Goal: Transaction & Acquisition: Purchase product/service

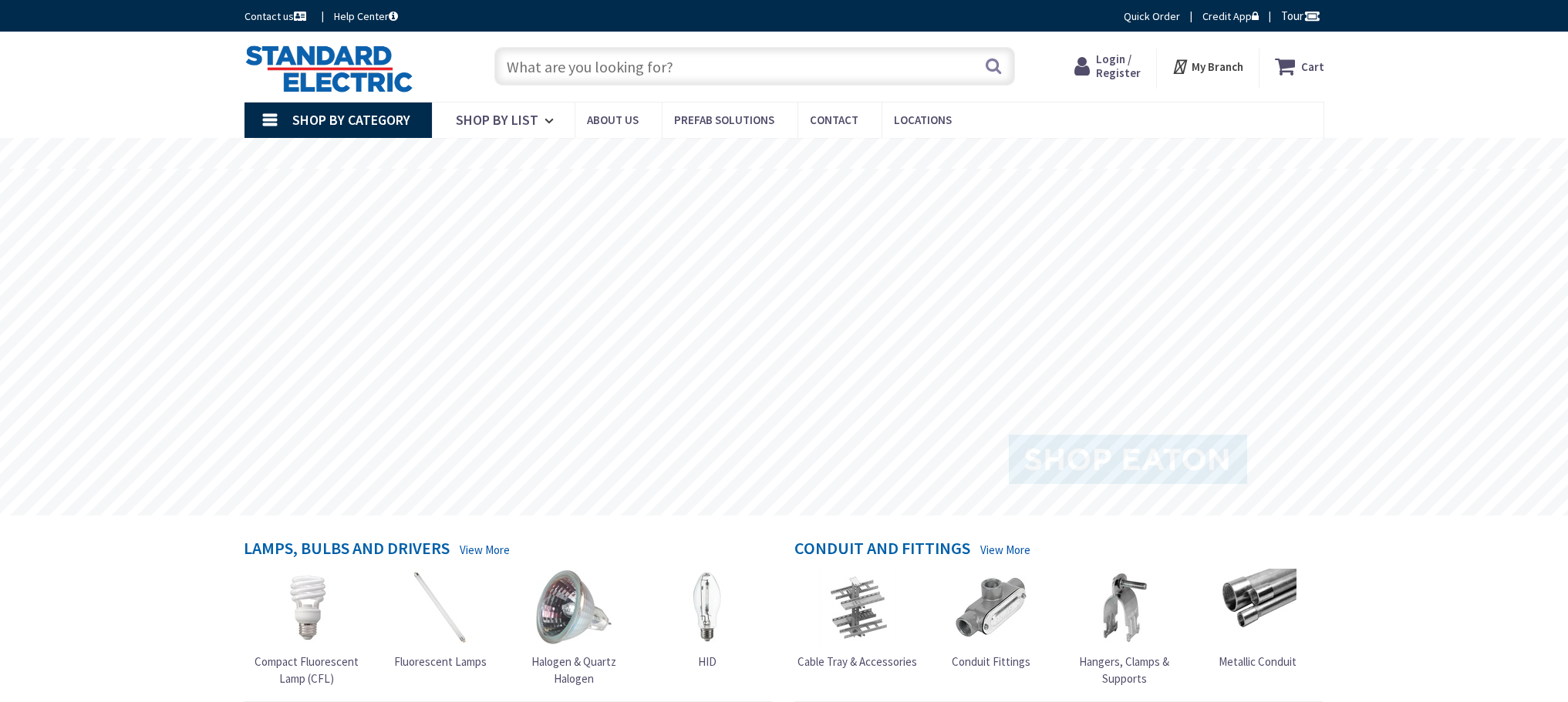
type input "[GEOGRAPHIC_DATA], [GEOGRAPHIC_DATA]"
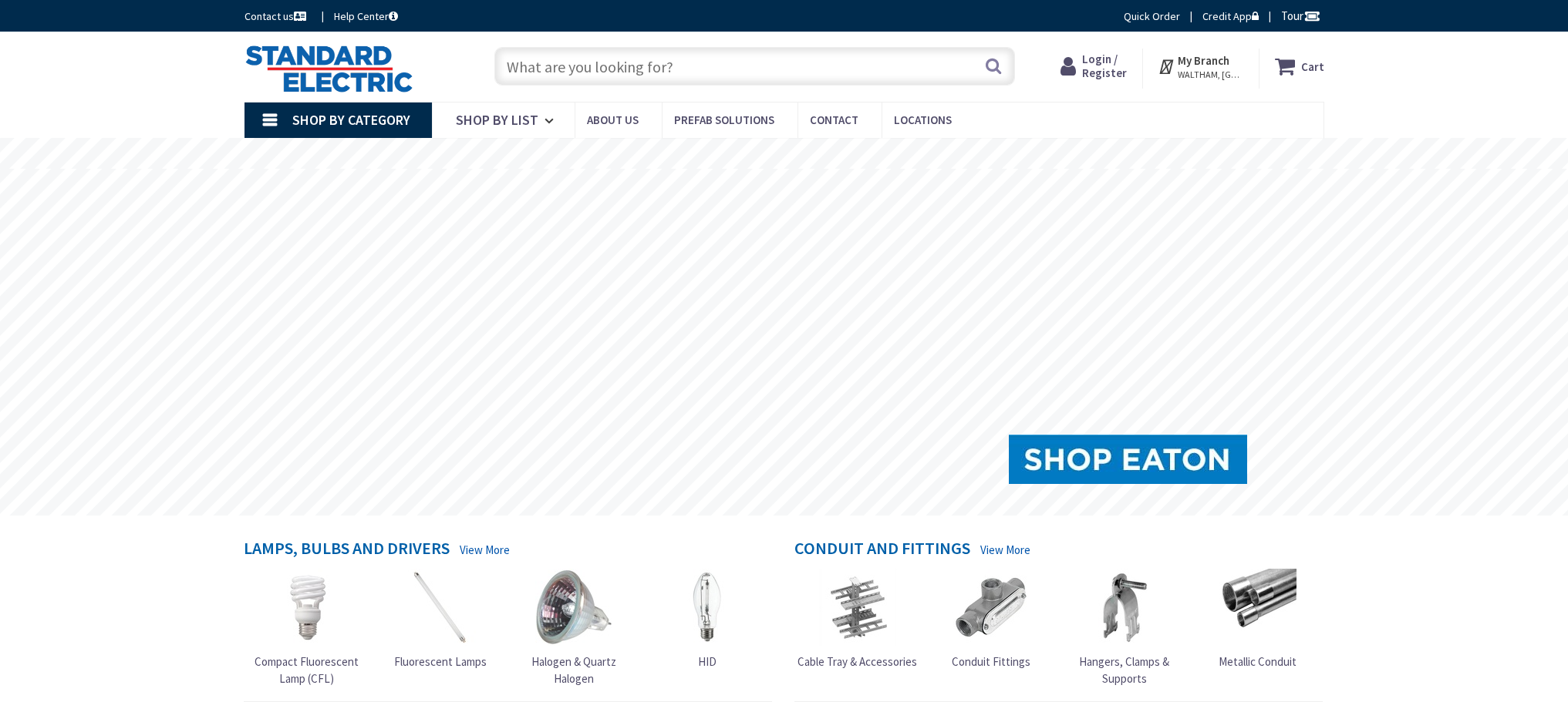
click at [693, 67] on input "text" at bounding box center [755, 67] width 521 height 39
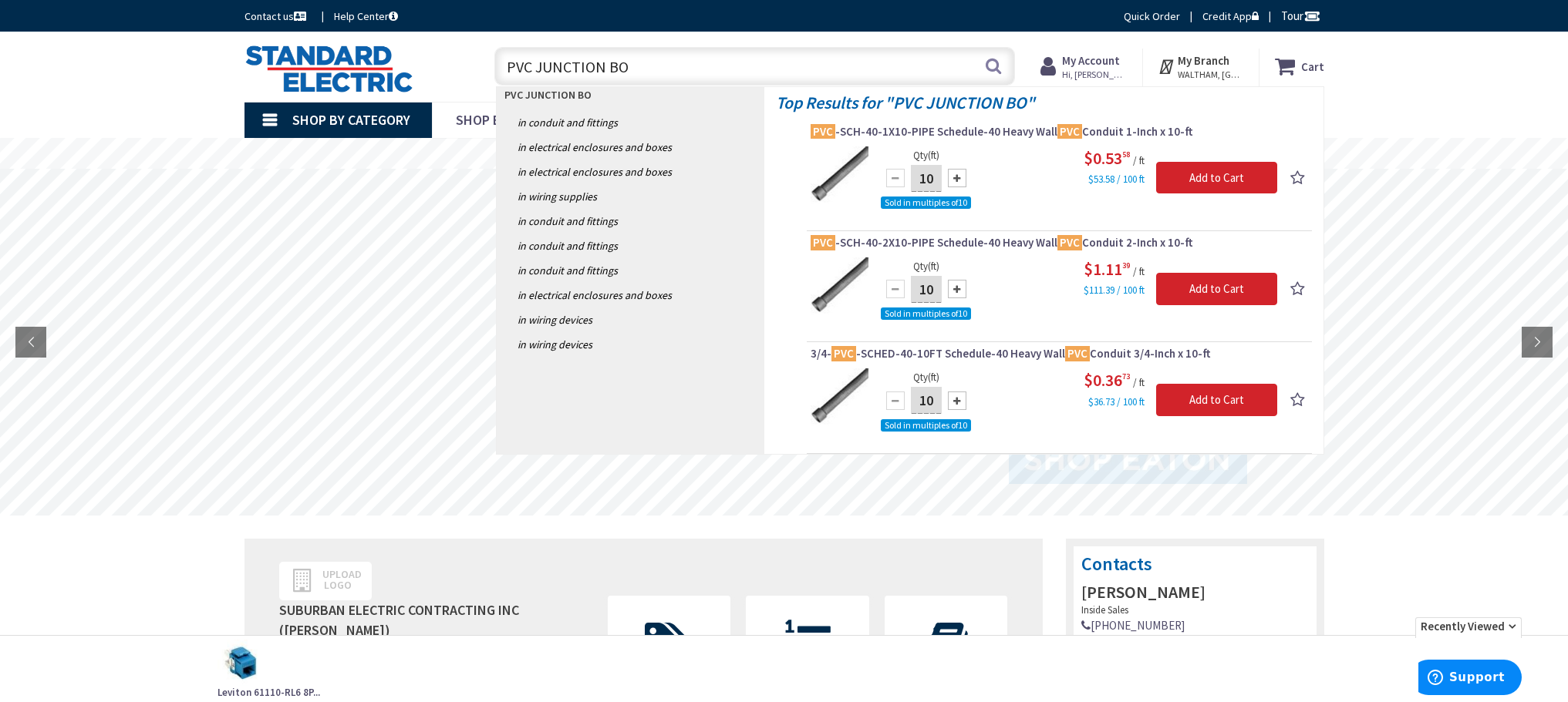
type input "PVC JUNCTION BOX"
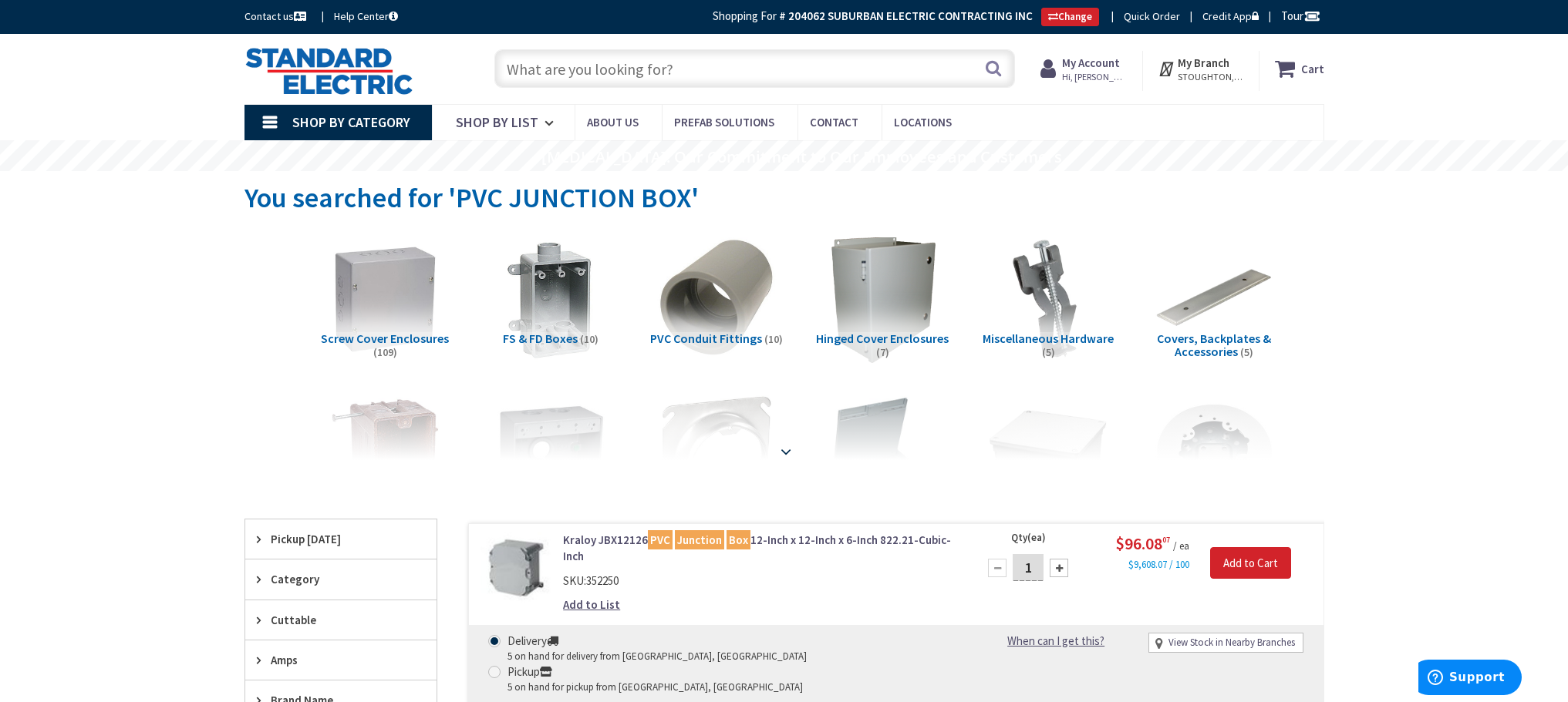
click at [787, 450] on strong at bounding box center [786, 452] width 19 height 17
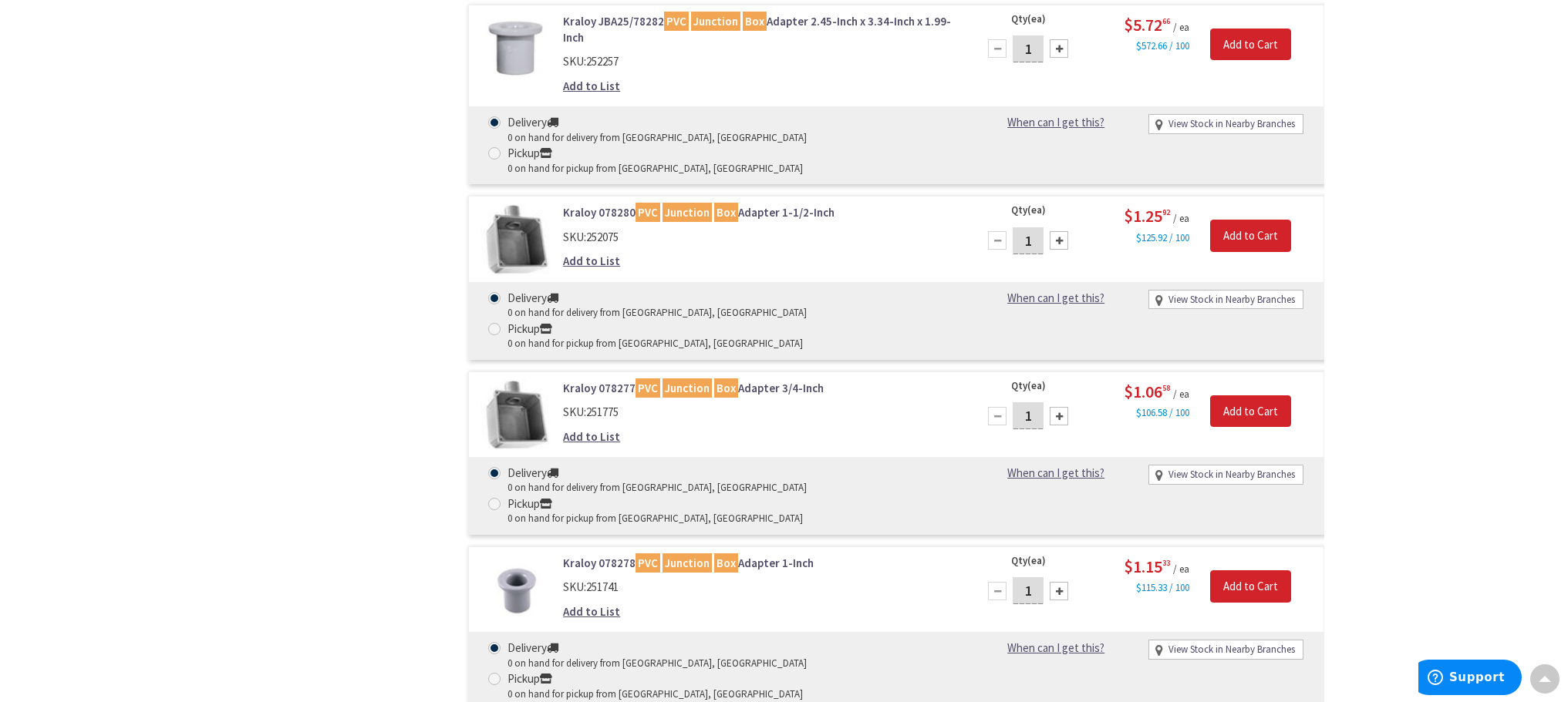
scroll to position [21657, 0]
